Goal: Transaction & Acquisition: Purchase product/service

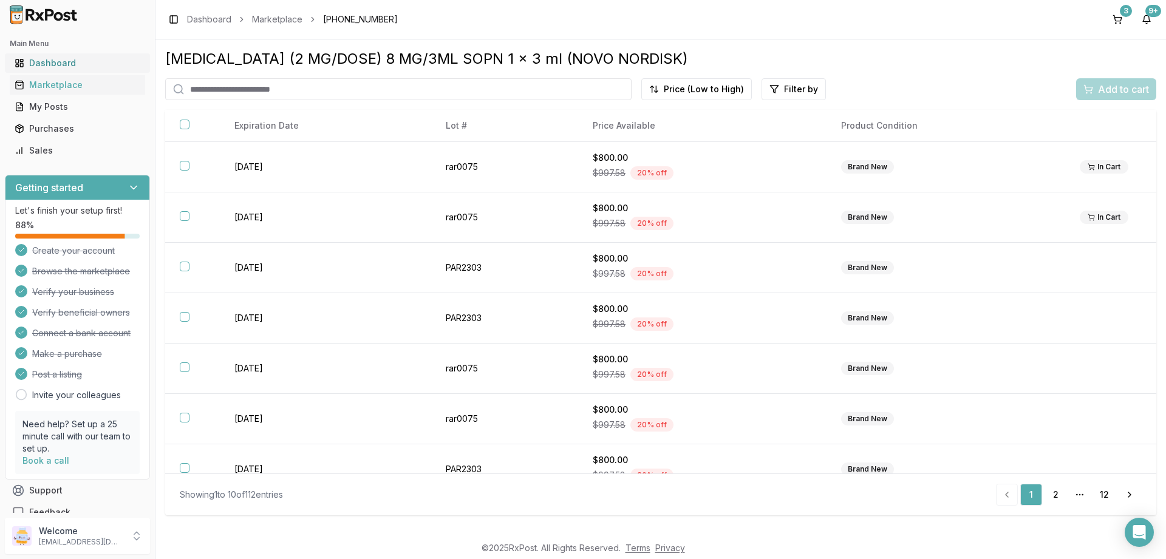
click at [72, 65] on div "Dashboard" at bounding box center [78, 63] width 126 height 12
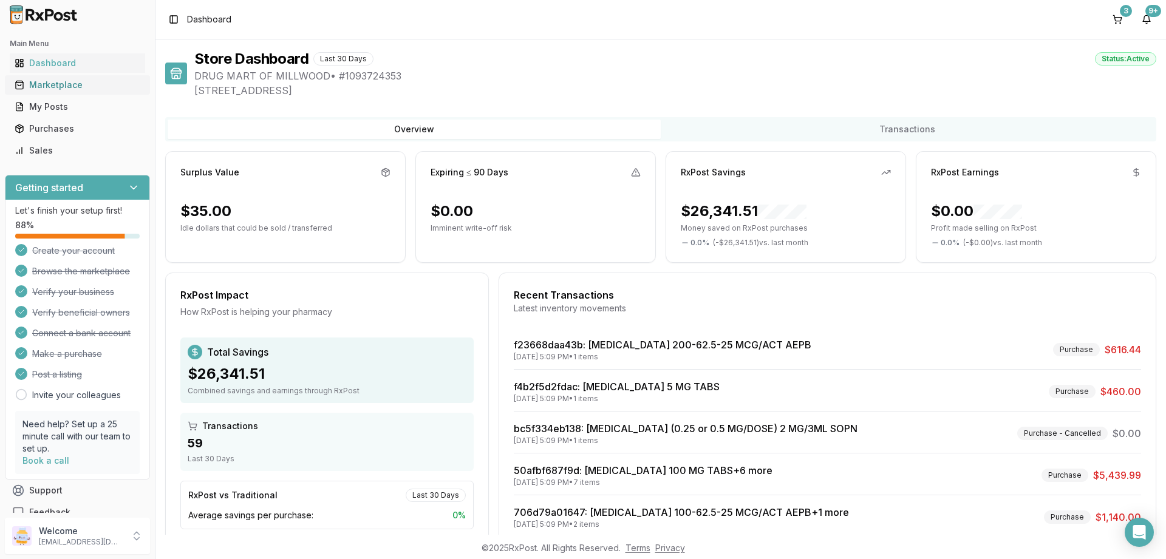
click at [58, 84] on div "Marketplace" at bounding box center [78, 85] width 126 height 12
click at [52, 86] on div "Marketplace" at bounding box center [78, 85] width 126 height 12
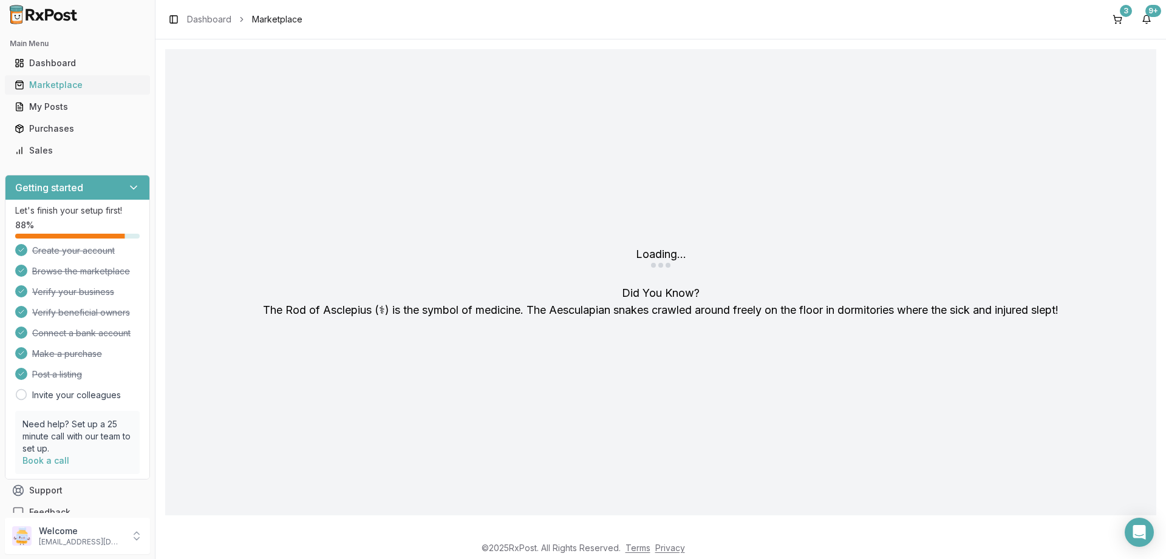
click at [63, 87] on div "Marketplace" at bounding box center [78, 85] width 126 height 12
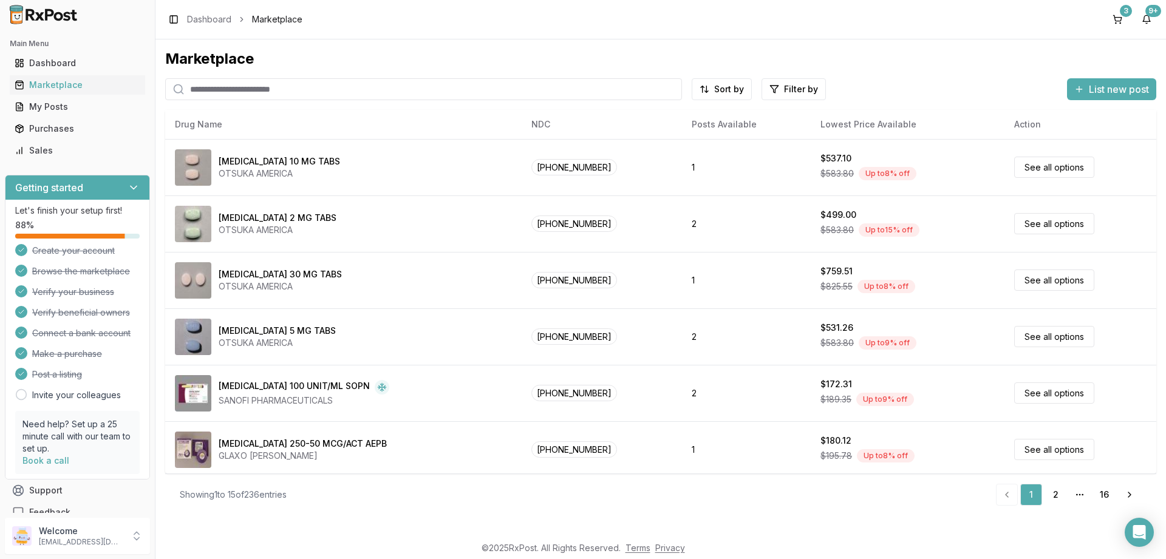
click at [284, 87] on input "search" at bounding box center [423, 89] width 517 height 22
paste input "**********"
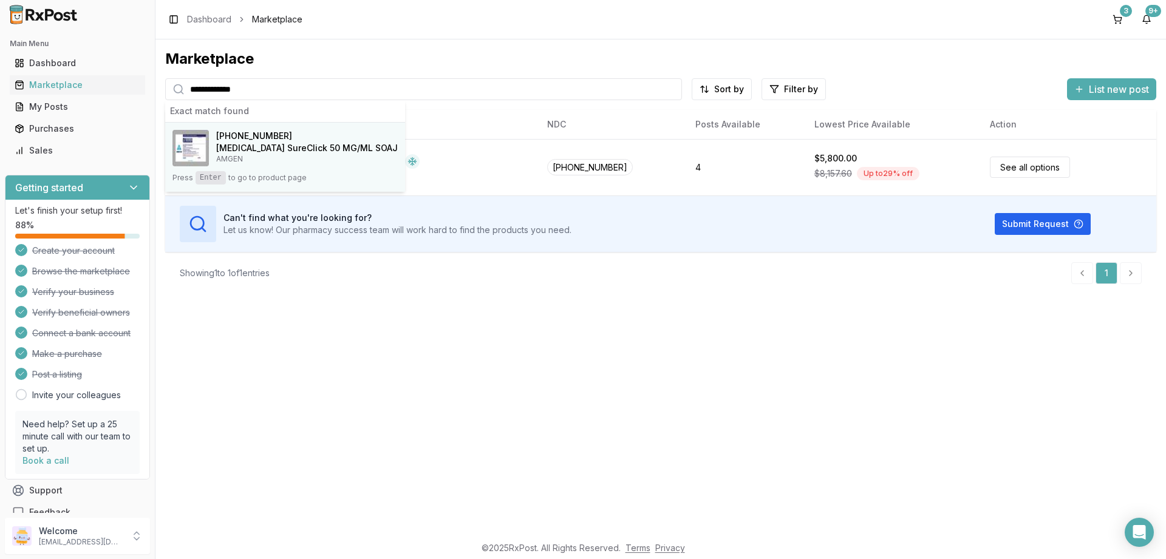
type input "**********"
click at [281, 143] on h4 "Enbrel SureClick 50 MG/ML SOAJ" at bounding box center [307, 148] width 182 height 12
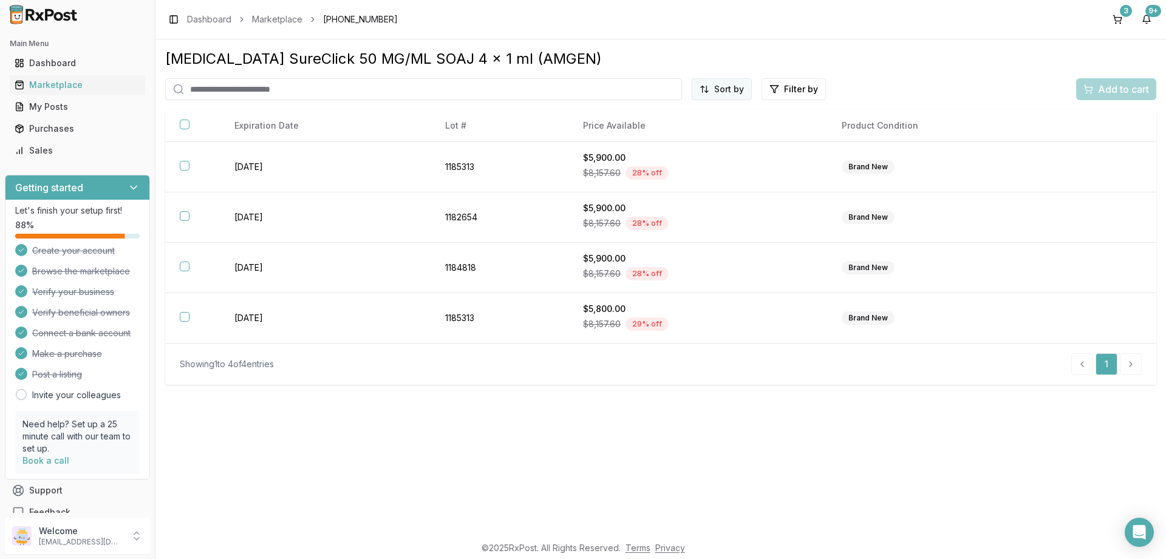
click at [728, 93] on html "Main Menu Dashboard Marketplace My Posts Purchases Sales Getting started Let's …" at bounding box center [583, 279] width 1166 height 559
click at [685, 131] on div "Price (Low to High)" at bounding box center [692, 134] width 115 height 19
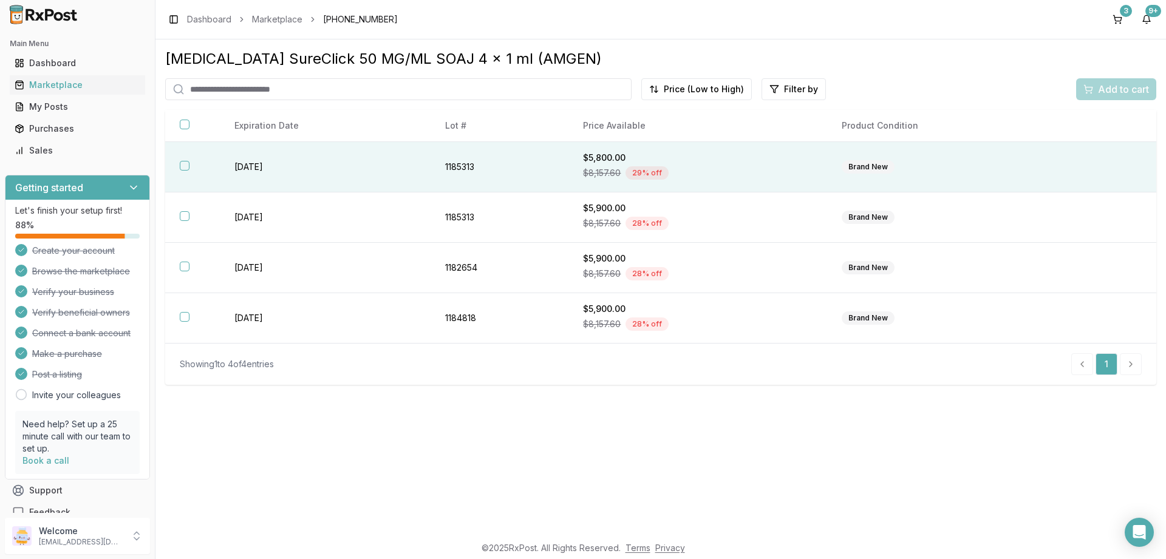
click at [185, 166] on button "button" at bounding box center [185, 166] width 10 height 10
click at [1112, 90] on span "Add to cart" at bounding box center [1123, 89] width 51 height 15
